Goal: Information Seeking & Learning: Find specific fact

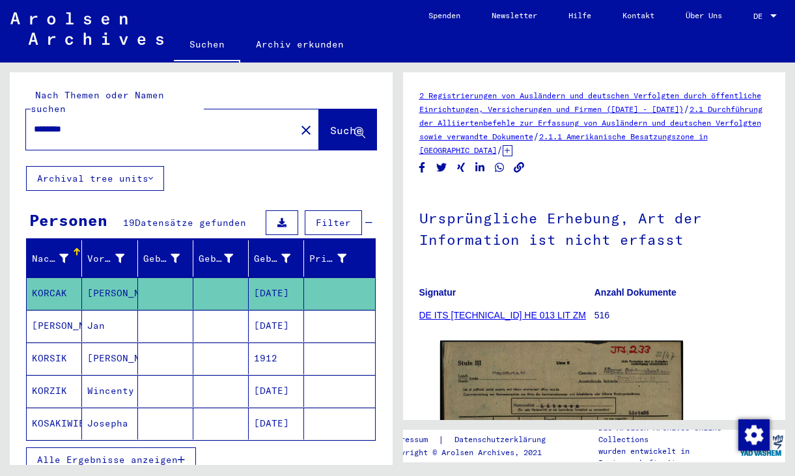
drag, startPoint x: 100, startPoint y: 108, endPoint x: 61, endPoint y: 117, distance: 40.0
click at [61, 117] on div "********" at bounding box center [157, 129] width 262 height 29
drag, startPoint x: 81, startPoint y: 114, endPoint x: 18, endPoint y: 118, distance: 63.3
click at [18, 118] on div "Nach Themen oder Namen suchen ******** close Suche" at bounding box center [201, 119] width 383 height 94
type input "**********"
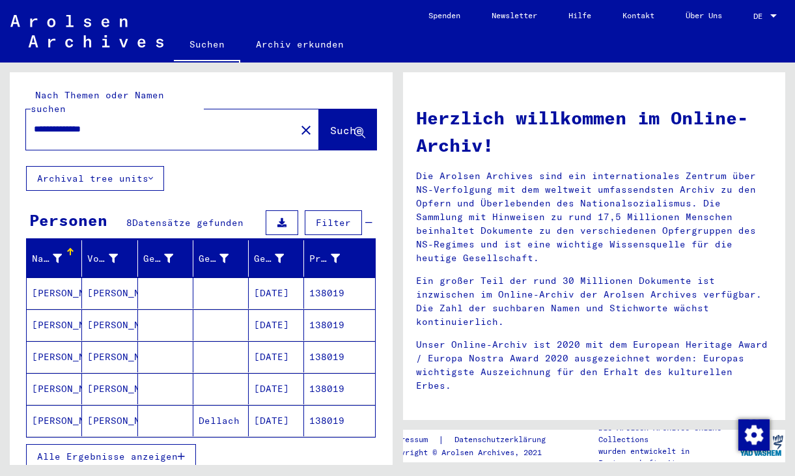
click at [73, 277] on mat-cell "[PERSON_NAME]" at bounding box center [54, 292] width 55 height 31
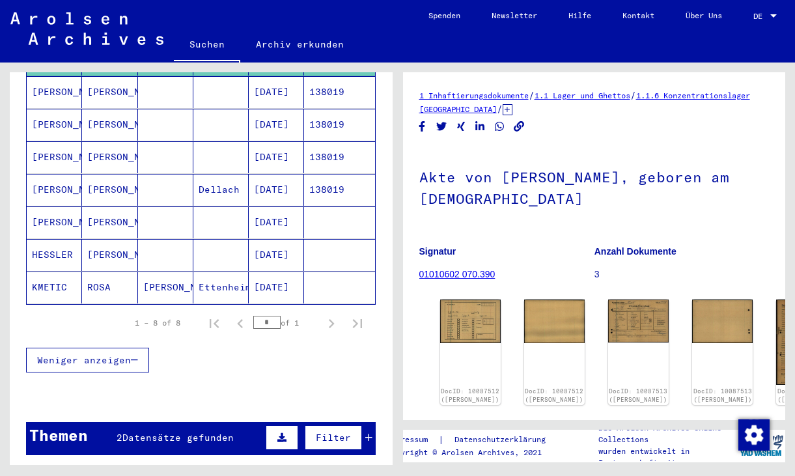
scroll to position [239, 0]
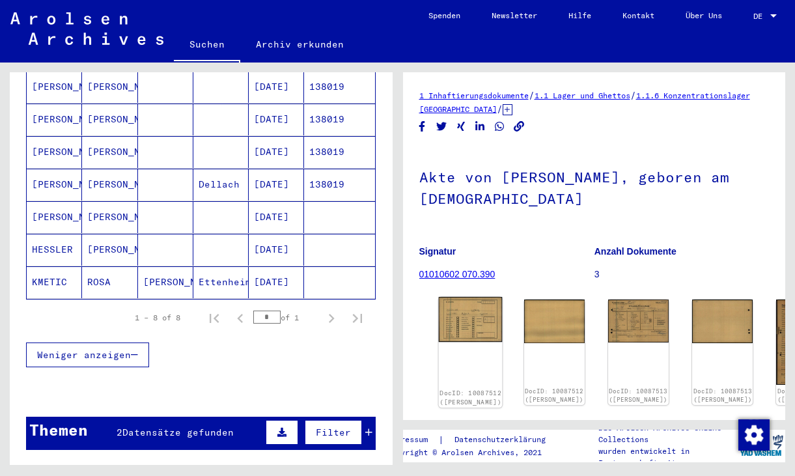
click at [452, 318] on img at bounding box center [470, 320] width 64 height 46
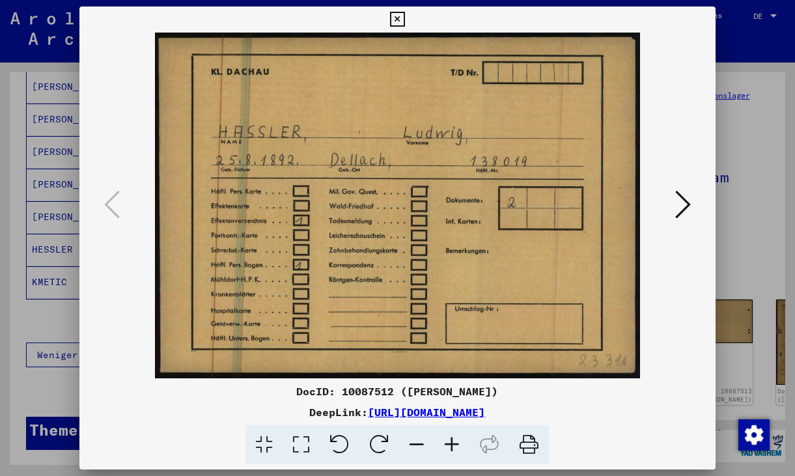
click at [685, 206] on icon at bounding box center [683, 204] width 16 height 31
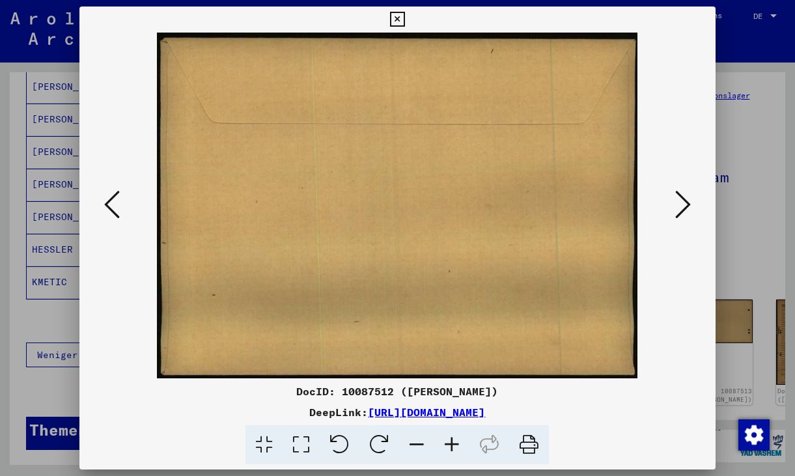
click at [685, 206] on icon at bounding box center [683, 204] width 16 height 31
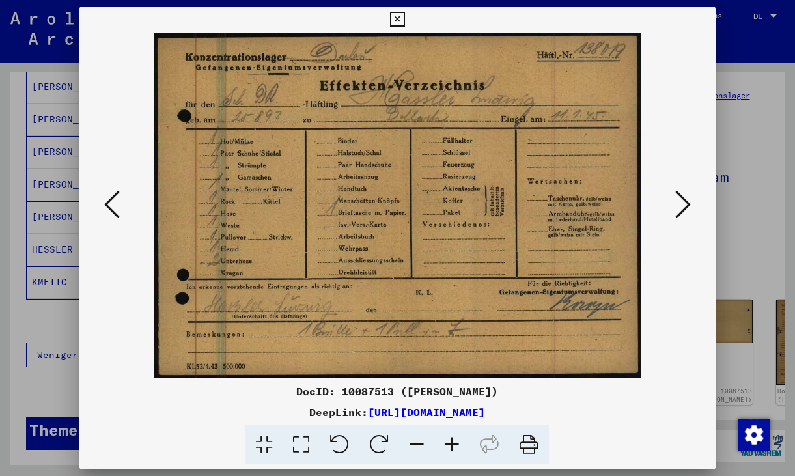
click at [685, 206] on icon at bounding box center [683, 204] width 16 height 31
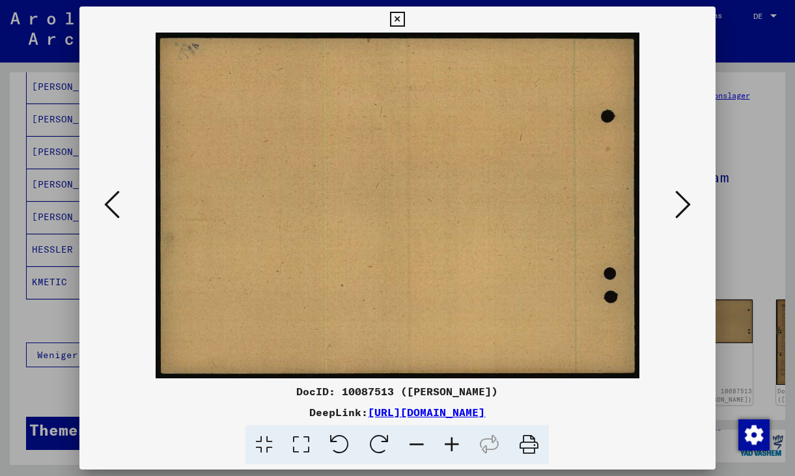
click at [685, 206] on icon at bounding box center [683, 204] width 16 height 31
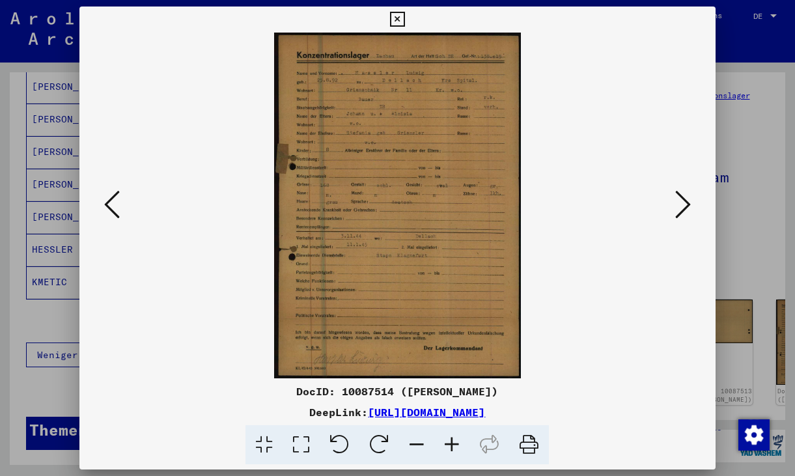
click at [303, 447] on icon at bounding box center [301, 445] width 37 height 40
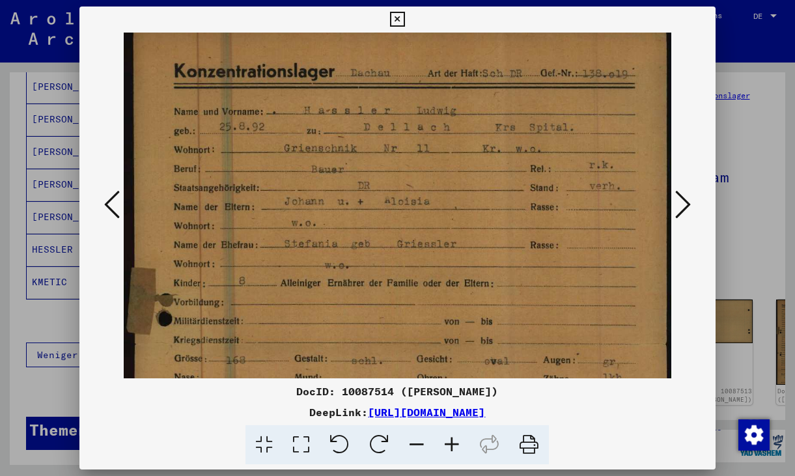
scroll to position [20, 0]
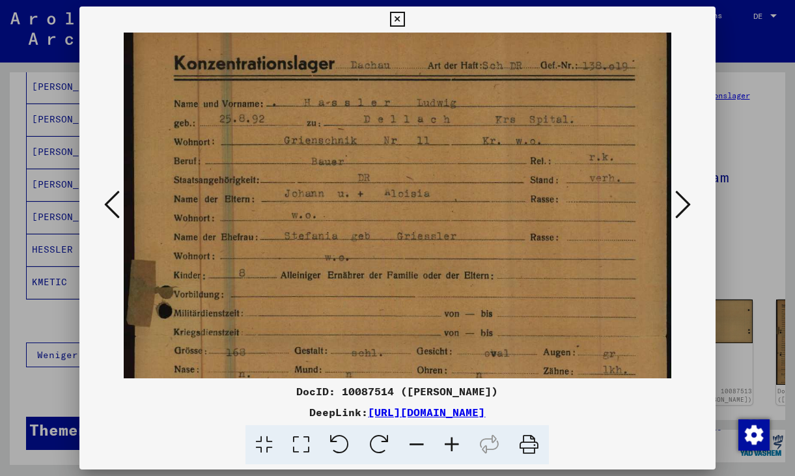
drag, startPoint x: 375, startPoint y: 339, endPoint x: 371, endPoint y: 320, distance: 19.9
click at [371, 320] on img at bounding box center [398, 397] width 548 height 769
click at [684, 206] on icon at bounding box center [683, 204] width 16 height 31
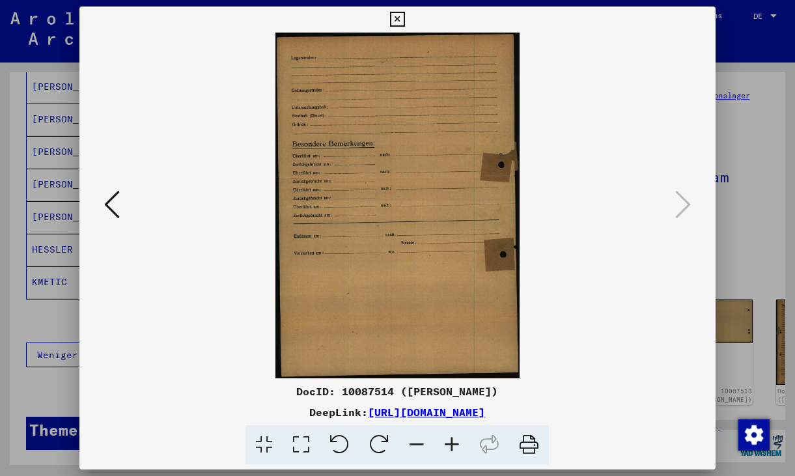
scroll to position [0, 0]
click at [402, 21] on icon at bounding box center [397, 20] width 15 height 16
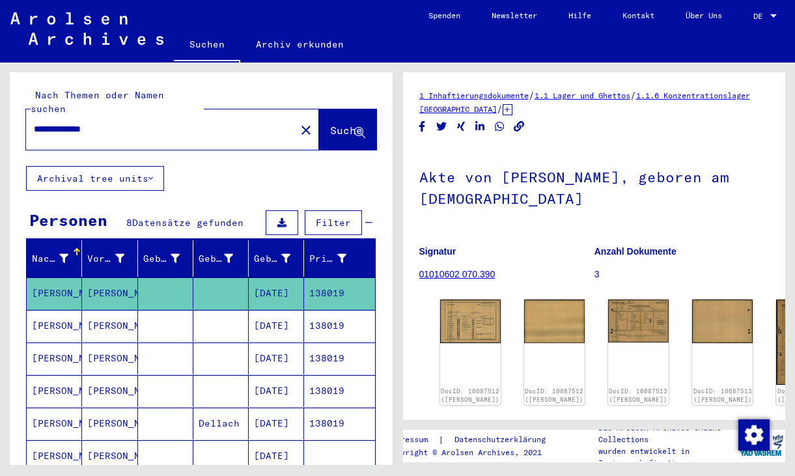
click at [320, 315] on mat-cell "138019" at bounding box center [339, 326] width 70 height 32
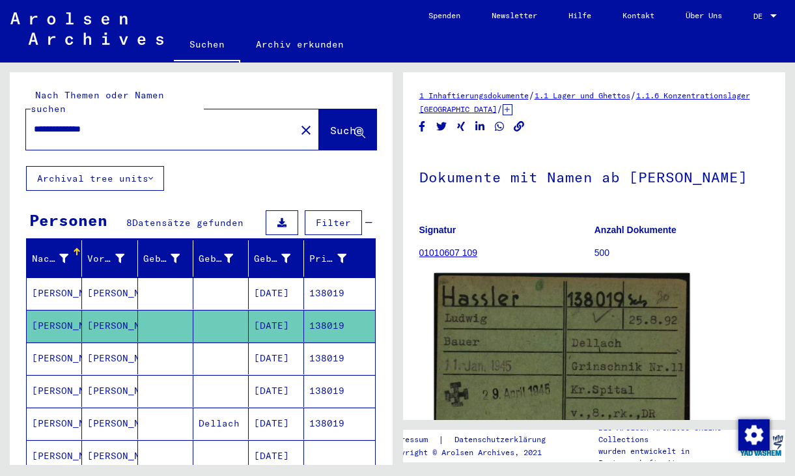
scroll to position [239, 0]
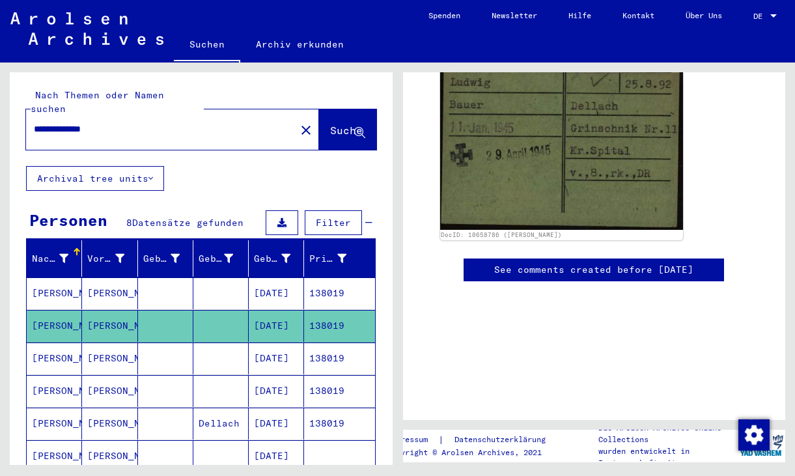
click at [314, 347] on mat-cell "138019" at bounding box center [339, 359] width 70 height 32
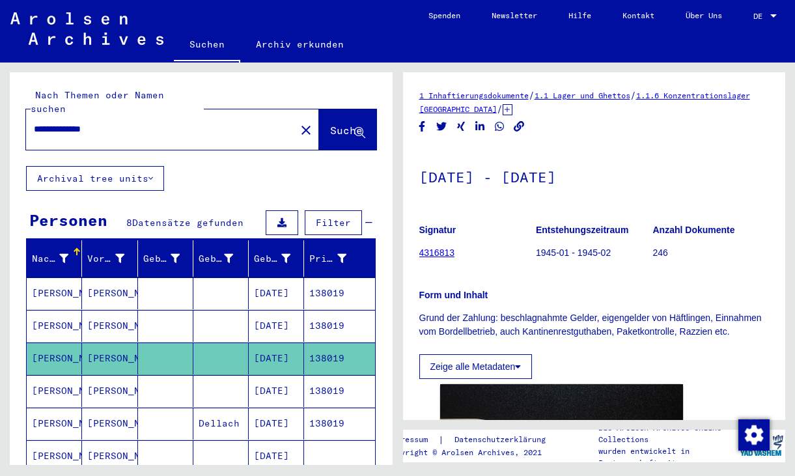
scroll to position [239, 0]
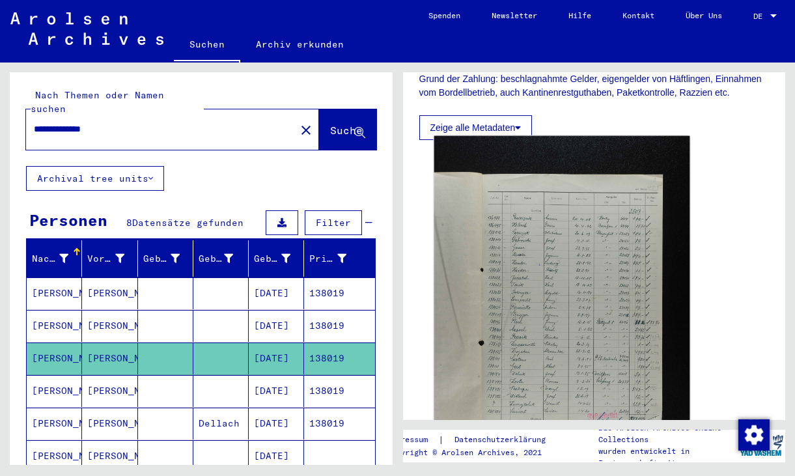
click at [526, 365] on img at bounding box center [561, 328] width 255 height 384
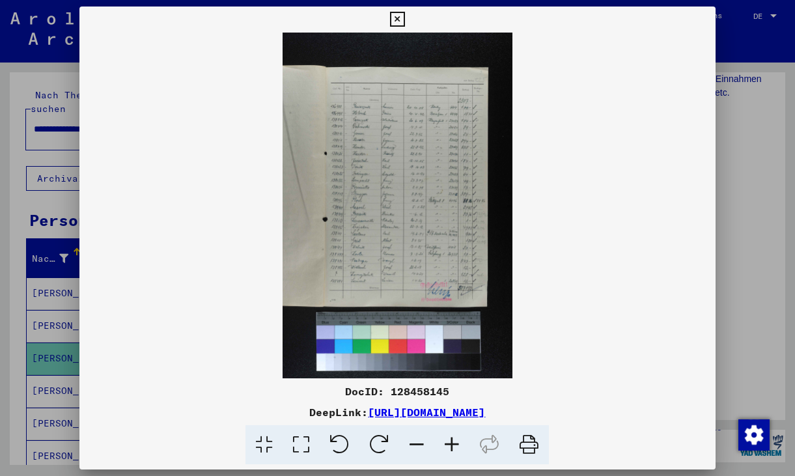
click at [304, 441] on icon at bounding box center [301, 445] width 37 height 40
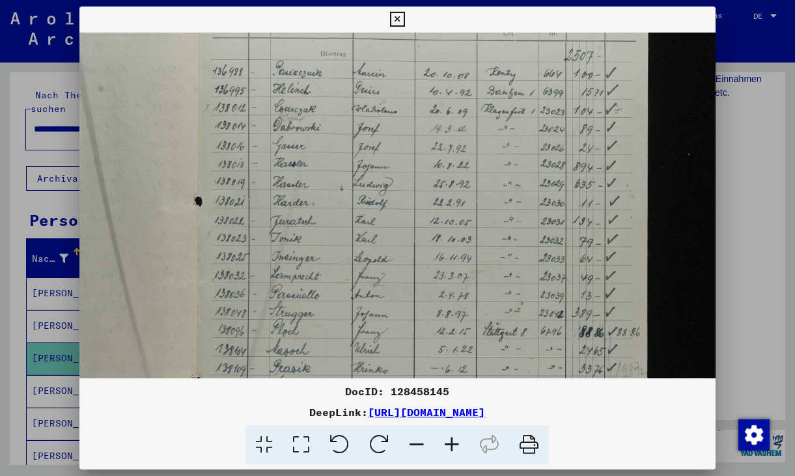
scroll to position [166, 0]
drag, startPoint x: 374, startPoint y: 345, endPoint x: 386, endPoint y: 179, distance: 166.5
click at [386, 179] on img at bounding box center [397, 344] width 636 height 956
click at [401, 20] on icon at bounding box center [397, 20] width 15 height 16
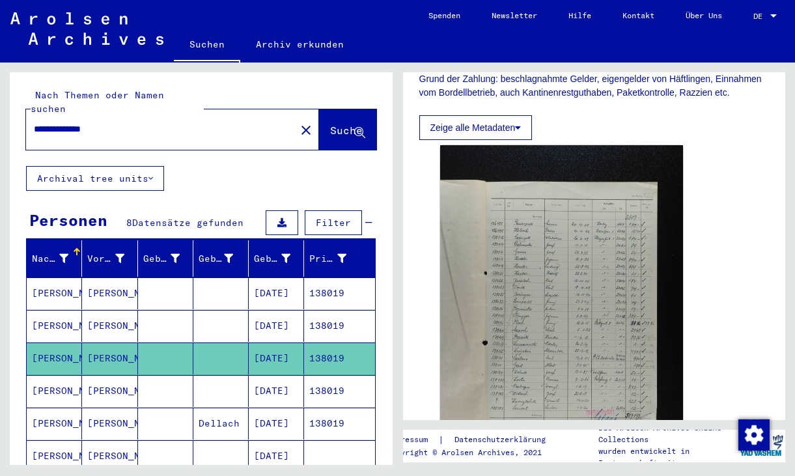
click at [281, 378] on mat-cell "[DATE]" at bounding box center [276, 391] width 55 height 32
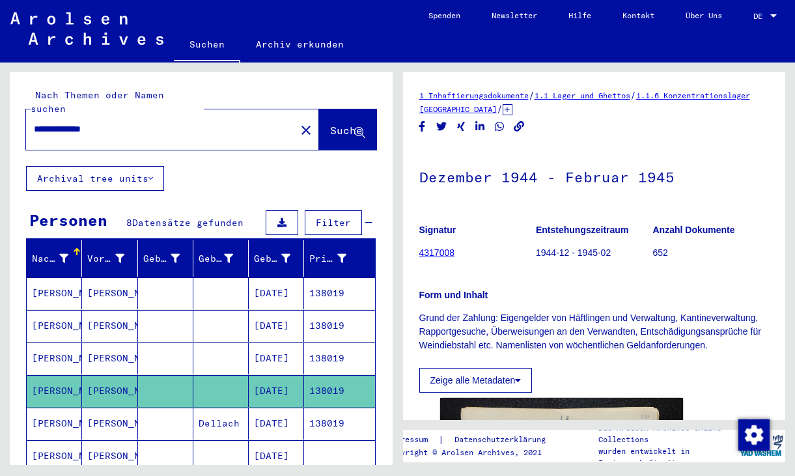
click at [328, 343] on mat-cell "138019" at bounding box center [339, 359] width 70 height 32
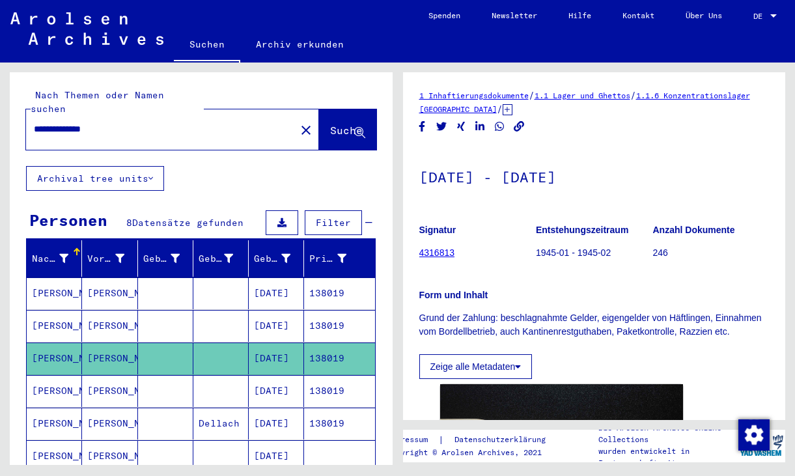
click at [330, 375] on mat-cell "138019" at bounding box center [339, 391] width 70 height 32
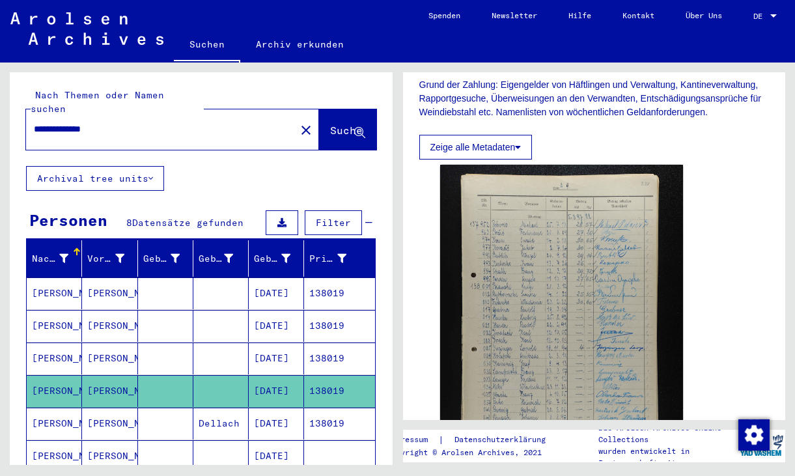
scroll to position [239, 0]
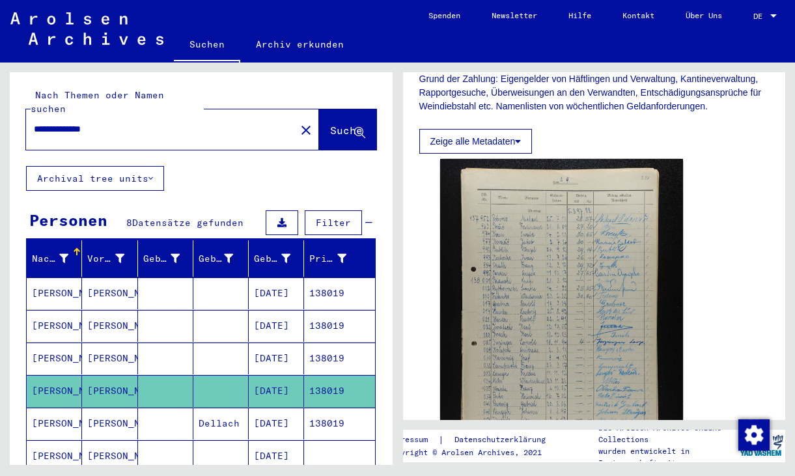
click at [339, 412] on mat-cell "138019" at bounding box center [339, 424] width 70 height 32
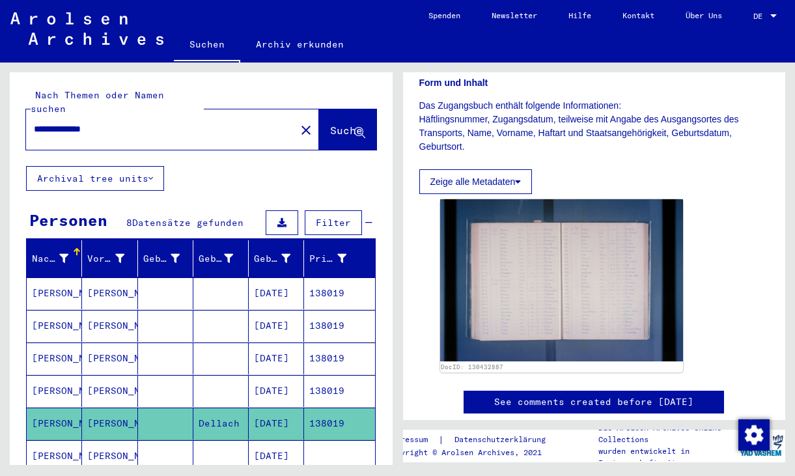
scroll to position [239, 0]
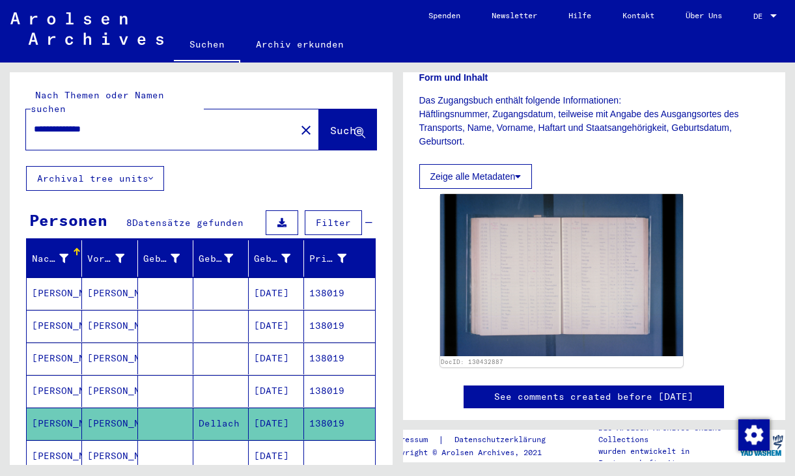
click at [324, 440] on mat-cell at bounding box center [339, 456] width 70 height 32
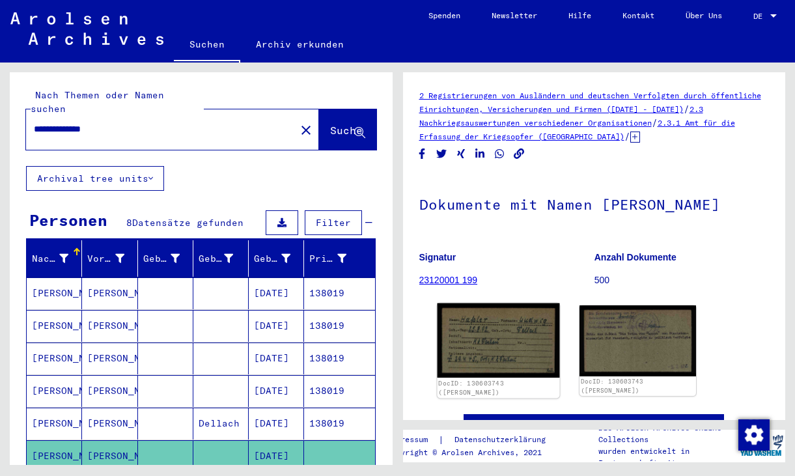
click at [453, 317] on img at bounding box center [498, 340] width 122 height 74
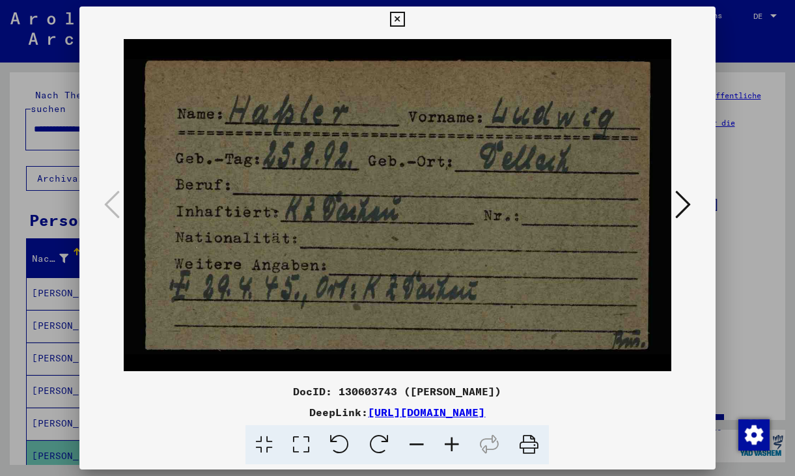
click at [400, 19] on icon at bounding box center [397, 20] width 15 height 16
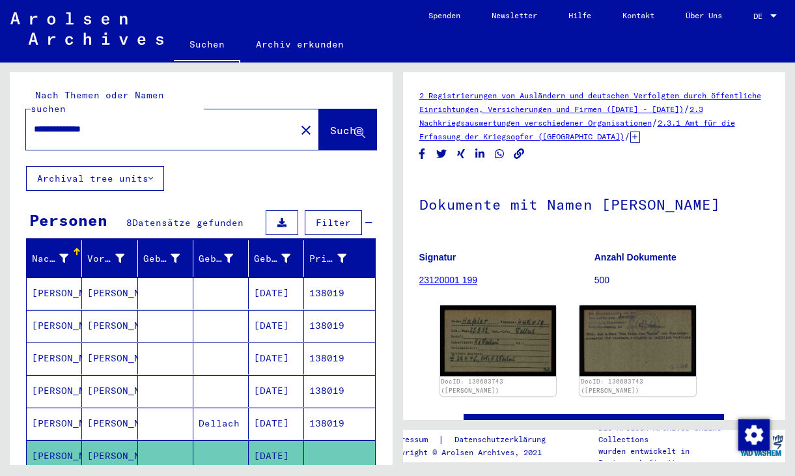
scroll to position [239, 0]
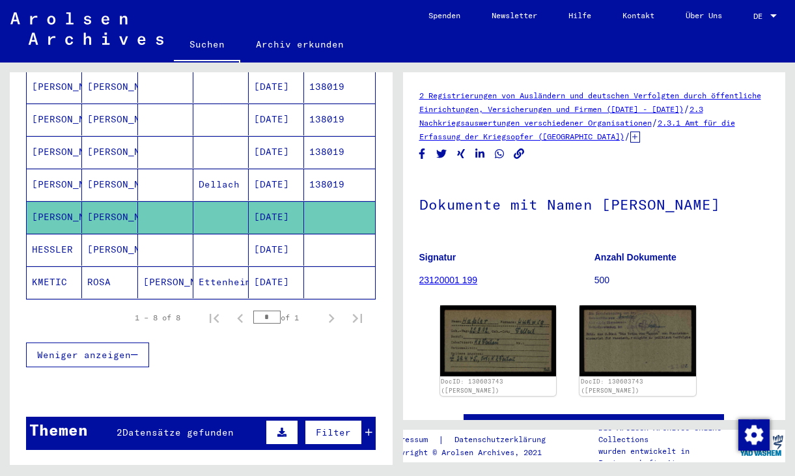
click at [270, 244] on mat-cell "[DATE]" at bounding box center [276, 250] width 55 height 32
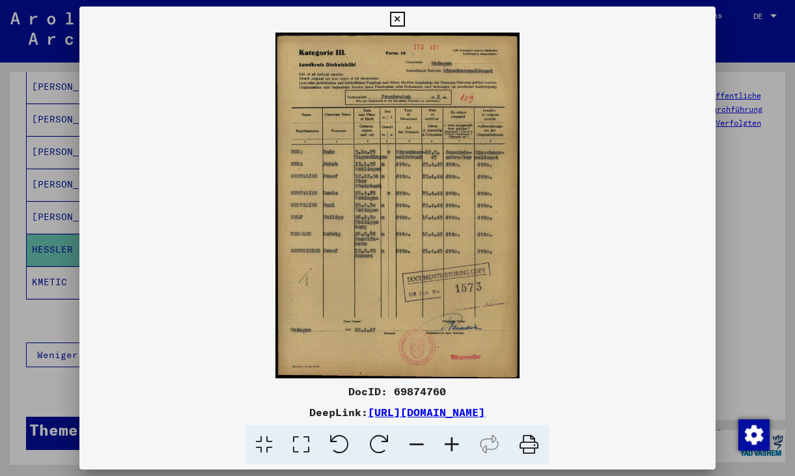
click at [308, 441] on icon at bounding box center [301, 445] width 37 height 40
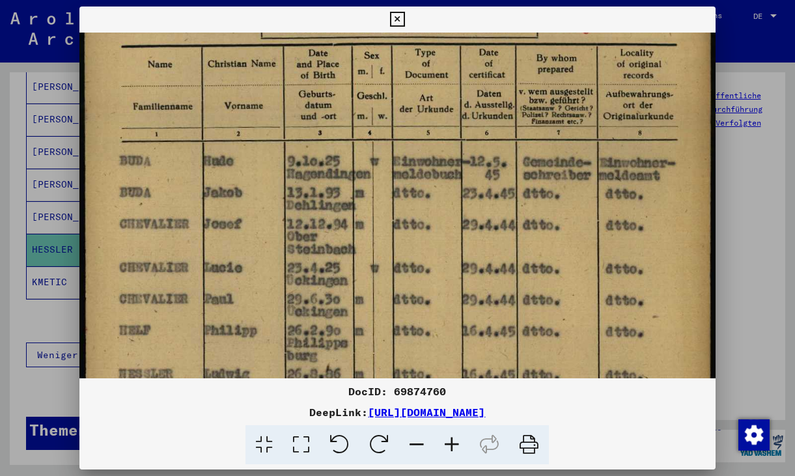
drag, startPoint x: 375, startPoint y: 345, endPoint x: 390, endPoint y: 165, distance: 181.0
click at [392, 161] on img at bounding box center [397, 300] width 636 height 899
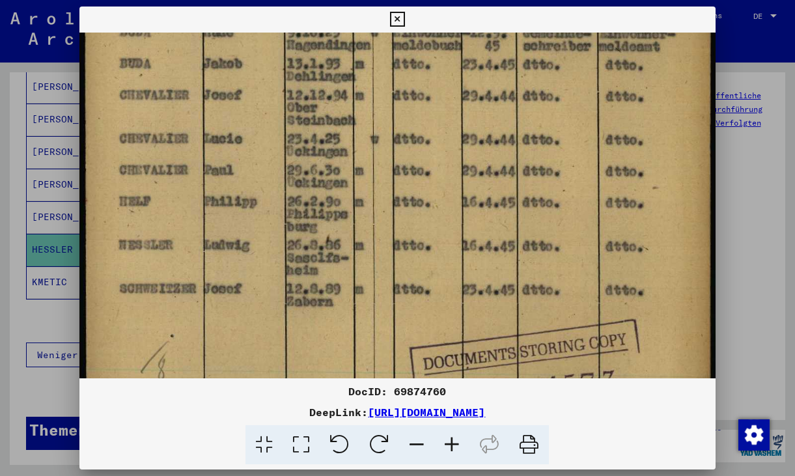
drag, startPoint x: 395, startPoint y: 288, endPoint x: 386, endPoint y: 133, distance: 155.9
click at [386, 133] on img at bounding box center [397, 171] width 636 height 899
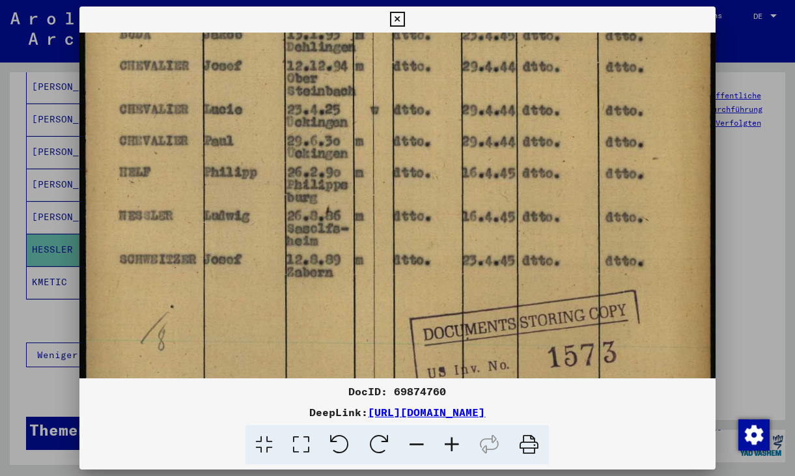
click at [466, 248] on img at bounding box center [397, 142] width 636 height 899
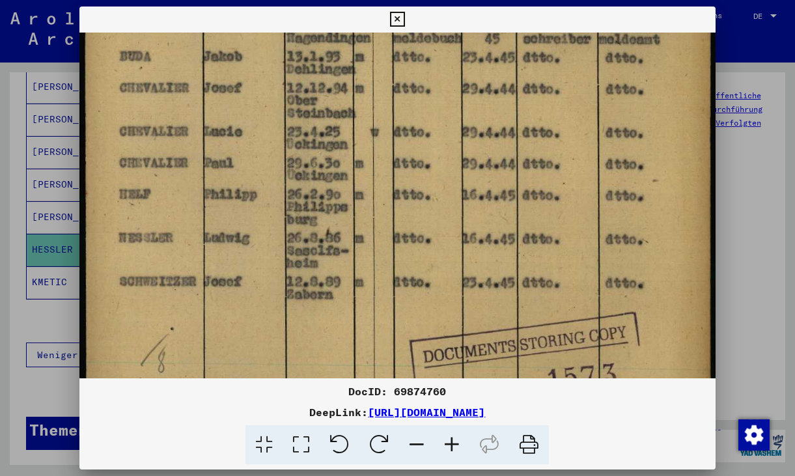
scroll to position [318, 0]
drag, startPoint x: 549, startPoint y: 132, endPoint x: 510, endPoint y: 153, distance: 44.6
click at [510, 153] on img at bounding box center [397, 163] width 636 height 899
click at [397, 20] on icon at bounding box center [397, 20] width 15 height 16
